Goal: Information Seeking & Learning: Learn about a topic

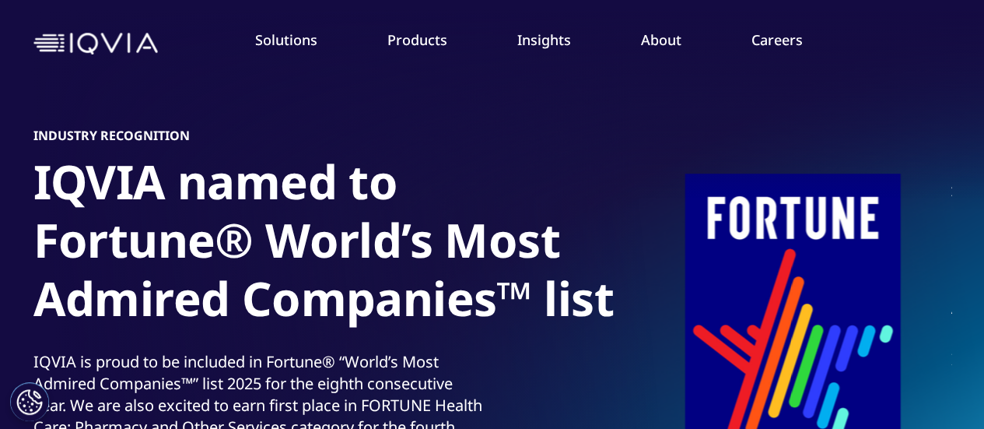
scroll to position [56, 0]
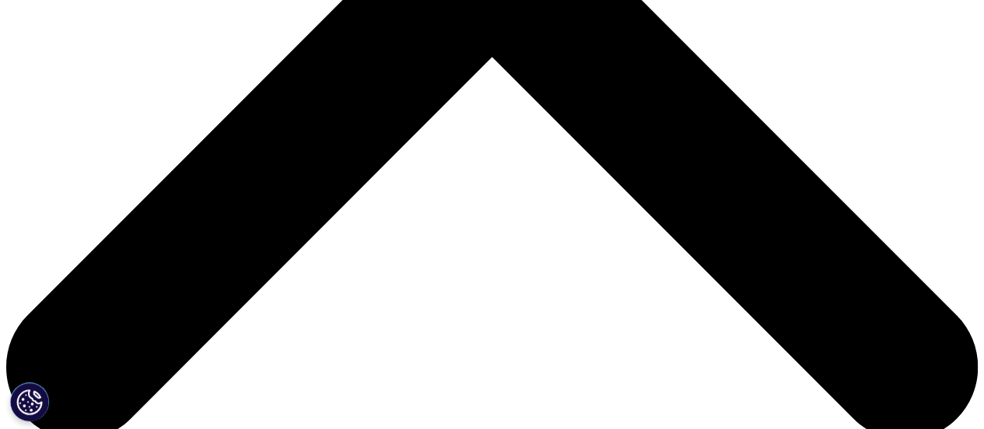
scroll to position [554, 0]
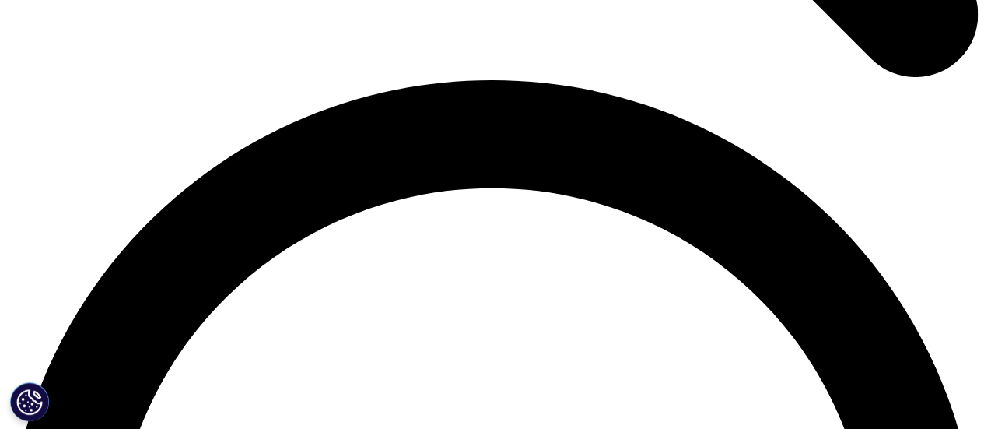
scroll to position [1880, 0]
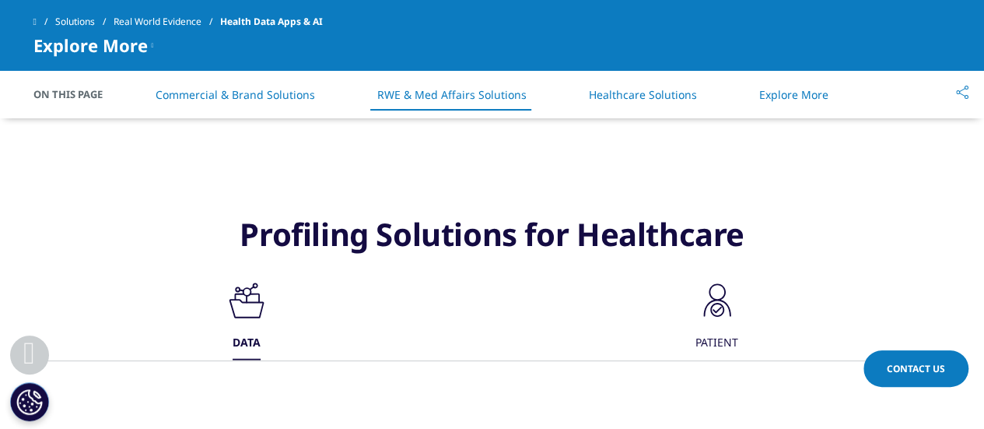
click at [797, 91] on link "Explore More" at bounding box center [793, 94] width 69 height 15
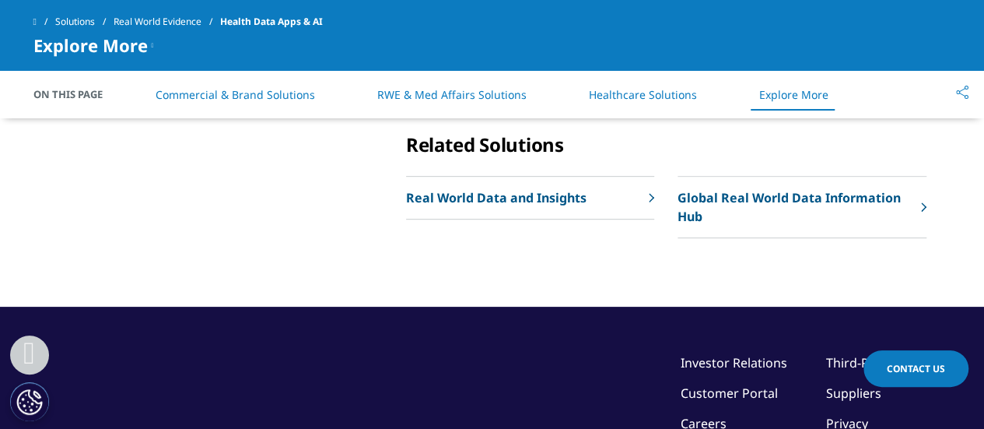
scroll to position [3276, 0]
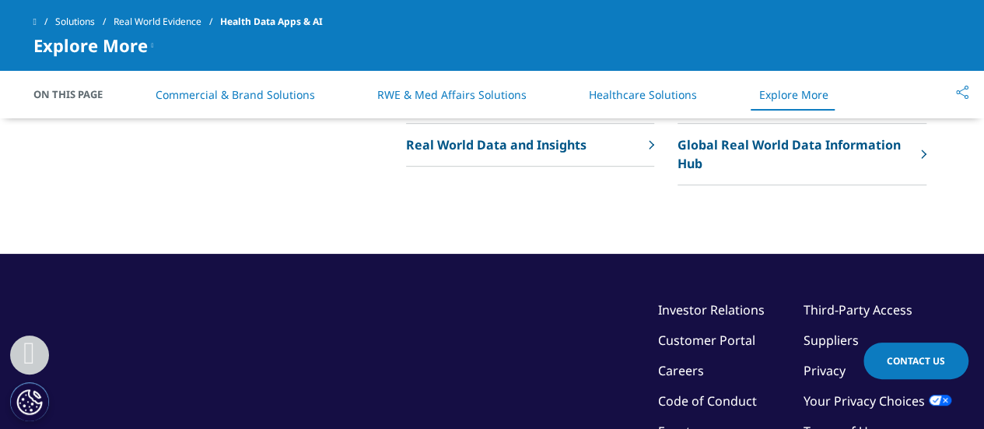
click at [507, 154] on p "Real World Data and Insights" at bounding box center [496, 144] width 181 height 19
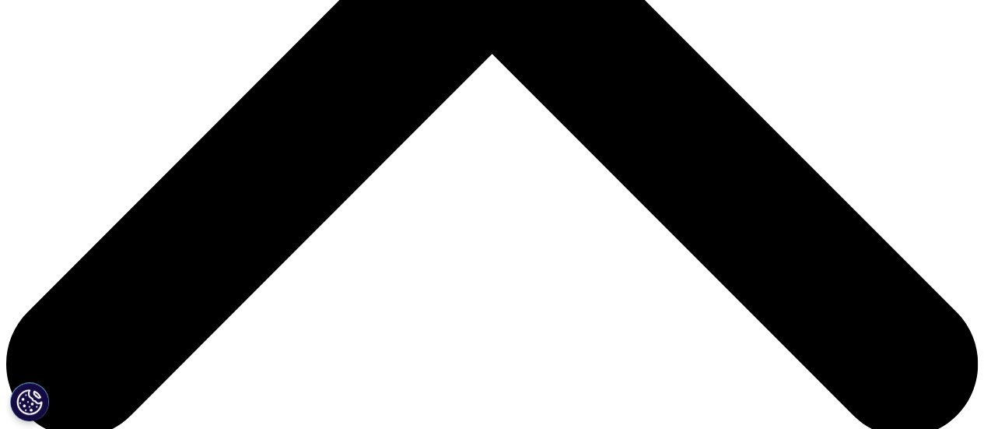
scroll to position [556, 0]
